Goal: Transaction & Acquisition: Purchase product/service

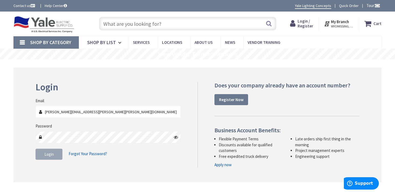
type input "william.r.stahlman@greenway-solar.com"
click at [176, 136] on icon at bounding box center [176, 137] width 4 height 4
click at [46, 155] on span "Login" at bounding box center [48, 154] width 9 height 5
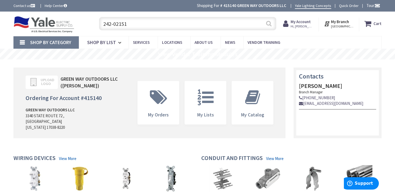
type input "242-02151"
click at [270, 25] on button "Search" at bounding box center [268, 23] width 7 height 12
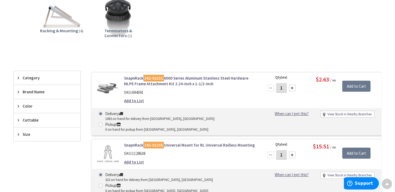
scroll to position [85, 0]
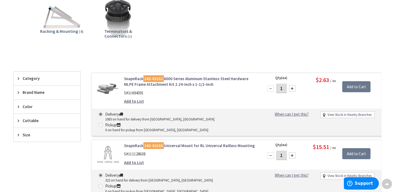
drag, startPoint x: 283, startPoint y: 88, endPoint x: 287, endPoint y: 90, distance: 4.7
click at [281, 88] on input "1" at bounding box center [281, 88] width 11 height 9
type input "1"
type input "3"
type input "1"
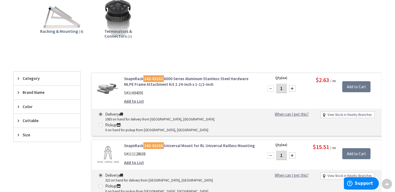
click at [364, 49] on div "Racking & Mounting (4) Terminators & Connectors (1)" at bounding box center [197, 22] width 349 height 56
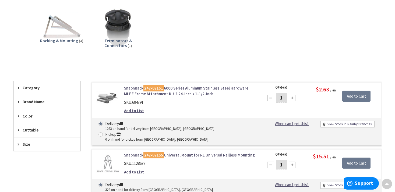
scroll to position [0, 0]
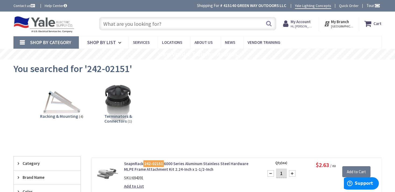
click at [127, 25] on input "text" at bounding box center [187, 23] width 177 height 13
paste input "232-01173"
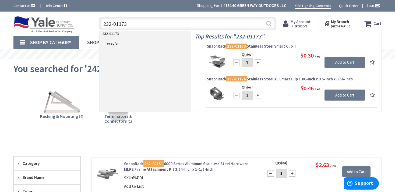
type input "232-01173"
click at [268, 24] on button "Search" at bounding box center [268, 23] width 7 height 12
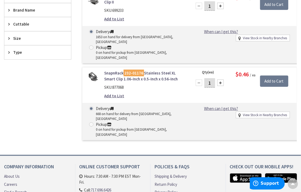
scroll to position [114, 0]
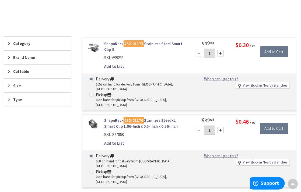
click at [211, 53] on input "1" at bounding box center [209, 53] width 11 height 9
type input "1200"
click at [171, 20] on div "View Subcategories Clips & Clamps (2) Clear all No Products Found We found a pa…" at bounding box center [150, 78] width 293 height 228
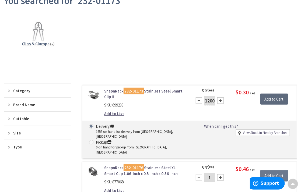
click at [271, 100] on input "Add to Cart" at bounding box center [274, 99] width 28 height 11
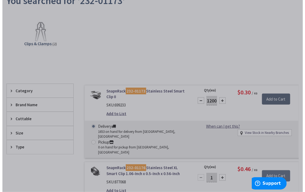
scroll to position [66, 0]
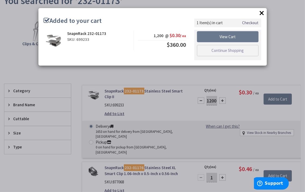
click at [263, 14] on button "×" at bounding box center [262, 13] width 8 height 8
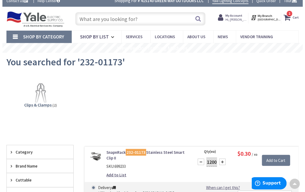
scroll to position [0, 0]
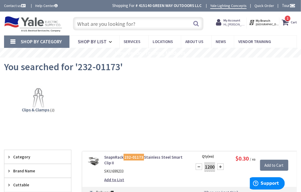
click at [89, 25] on input "text" at bounding box center [138, 23] width 130 height 13
paste input "232-01173"
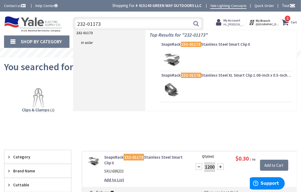
type input "232-01173"
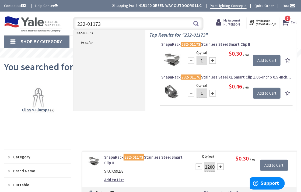
click at [94, 34] on p "232-01173" at bounding box center [109, 32] width 72 height 5
drag, startPoint x: 106, startPoint y: 21, endPoint x: 103, endPoint y: 36, distance: 14.8
click at [73, 26] on input "232-01173" at bounding box center [138, 23] width 130 height 13
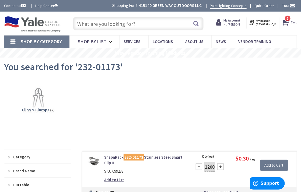
paste input "242-02151"
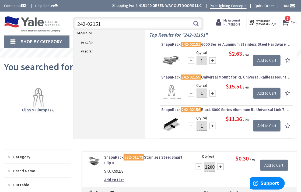
type input "242-02151"
click at [203, 59] on input "1" at bounding box center [201, 60] width 11 height 9
type input "300"
click at [113, 78] on div "242-02151 in Solar in Solar" at bounding box center [109, 84] width 72 height 108
click at [263, 62] on input "Add to Cart" at bounding box center [266, 60] width 27 height 11
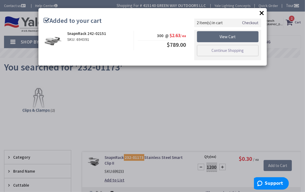
click at [225, 37] on link "View Cart" at bounding box center [228, 36] width 62 height 11
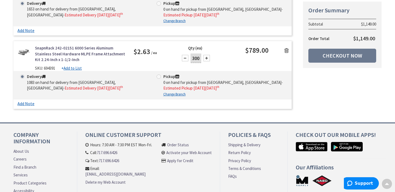
scroll to position [142, 0]
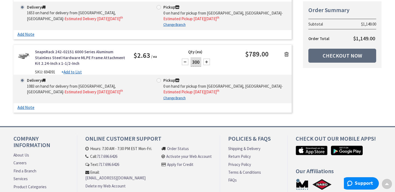
click at [344, 56] on link "Checkout Now" at bounding box center [342, 56] width 68 height 14
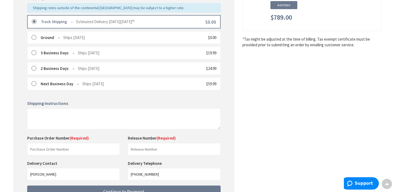
scroll to position [189, 0]
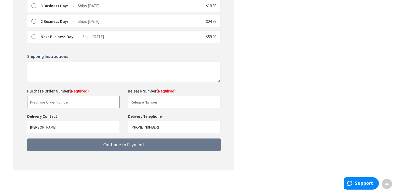
click at [53, 100] on input "text" at bounding box center [73, 102] width 93 height 12
type input "[PERSON_NAME]"
click at [136, 101] on input "text" at bounding box center [174, 102] width 93 height 12
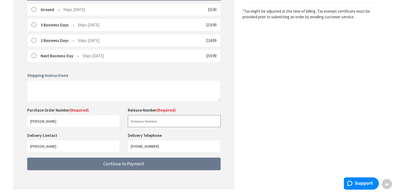
scroll to position [161, 0]
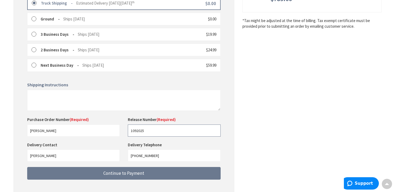
type input "1092025"
click at [228, 147] on div "Some items on your order are not available and will cause your order to be held…" at bounding box center [123, 52] width 221 height 294
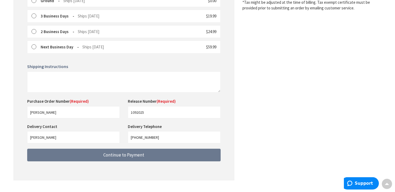
scroll to position [189, 0]
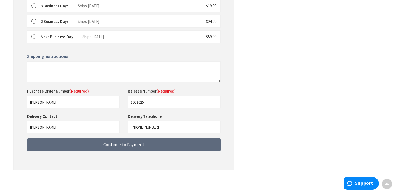
click at [122, 143] on span "Continue to Payment" at bounding box center [123, 145] width 41 height 6
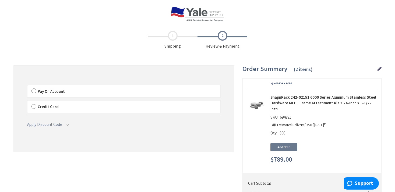
click at [33, 92] on label "Pay On Account" at bounding box center [123, 91] width 193 height 12
click at [27, 86] on input "Pay On Account" at bounding box center [27, 86] width 0 height 0
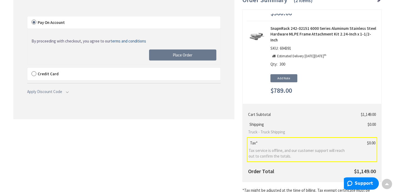
scroll to position [67, 0]
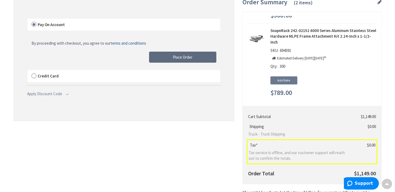
click at [184, 56] on span "Place Order" at bounding box center [183, 57] width 20 height 5
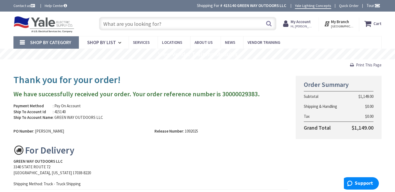
click at [221, 26] on input "text" at bounding box center [187, 23] width 177 height 13
